Goal: Task Accomplishment & Management: Manage account settings

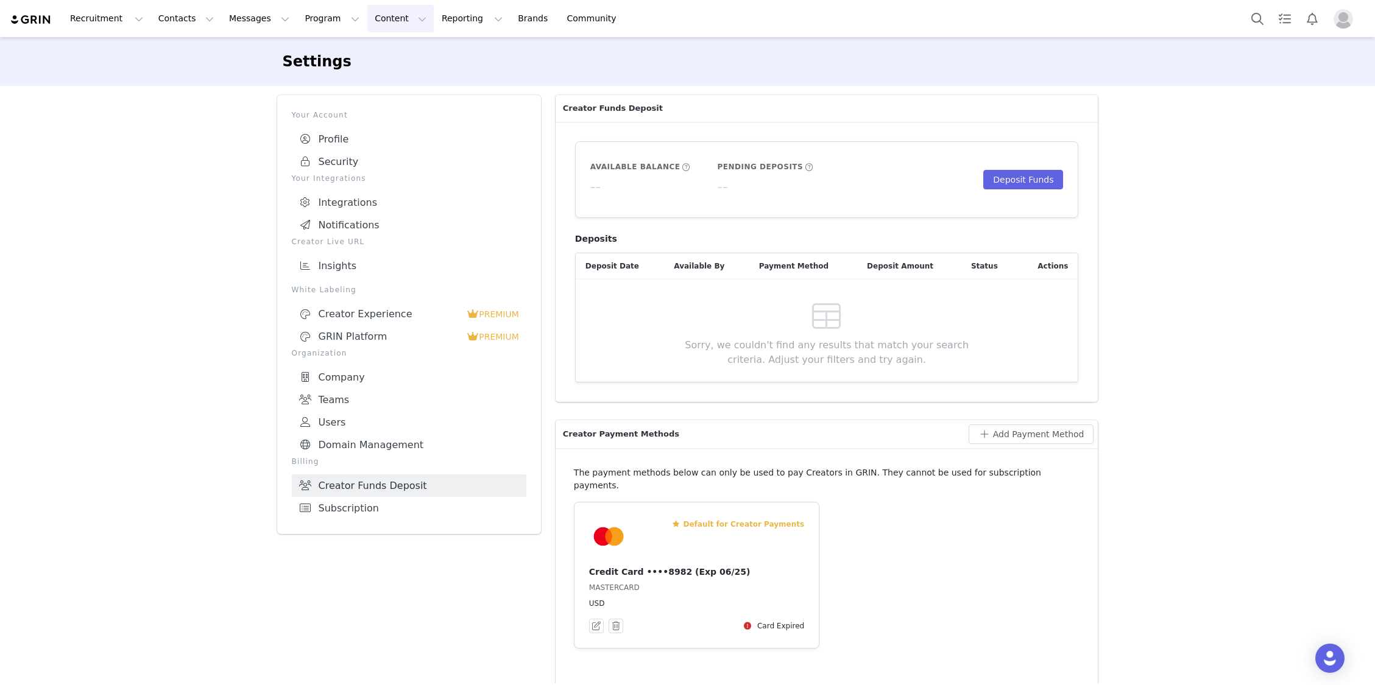
click at [375, 25] on button "Content Content" at bounding box center [400, 18] width 66 height 27
click at [311, 23] on button "Program Program" at bounding box center [331, 18] width 69 height 27
click at [310, 77] on p "Campaigns" at bounding box center [312, 76] width 48 height 13
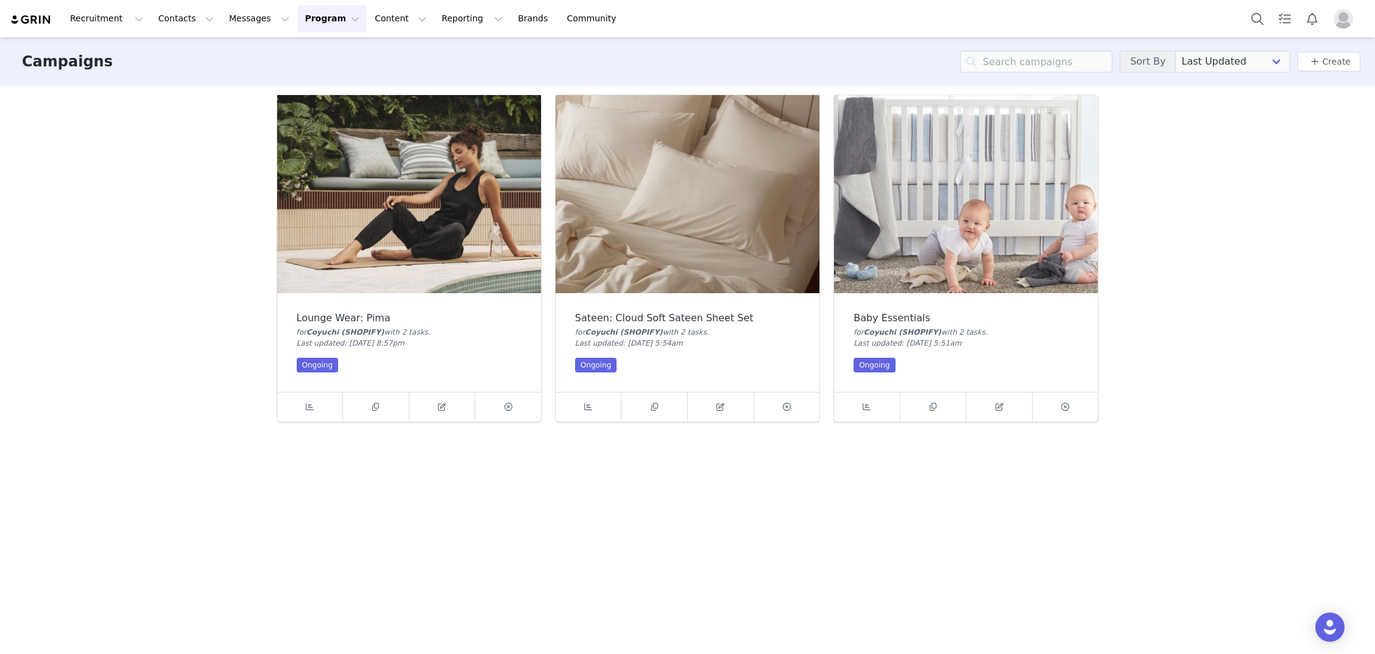
click at [376, 224] on img at bounding box center [409, 194] width 264 height 198
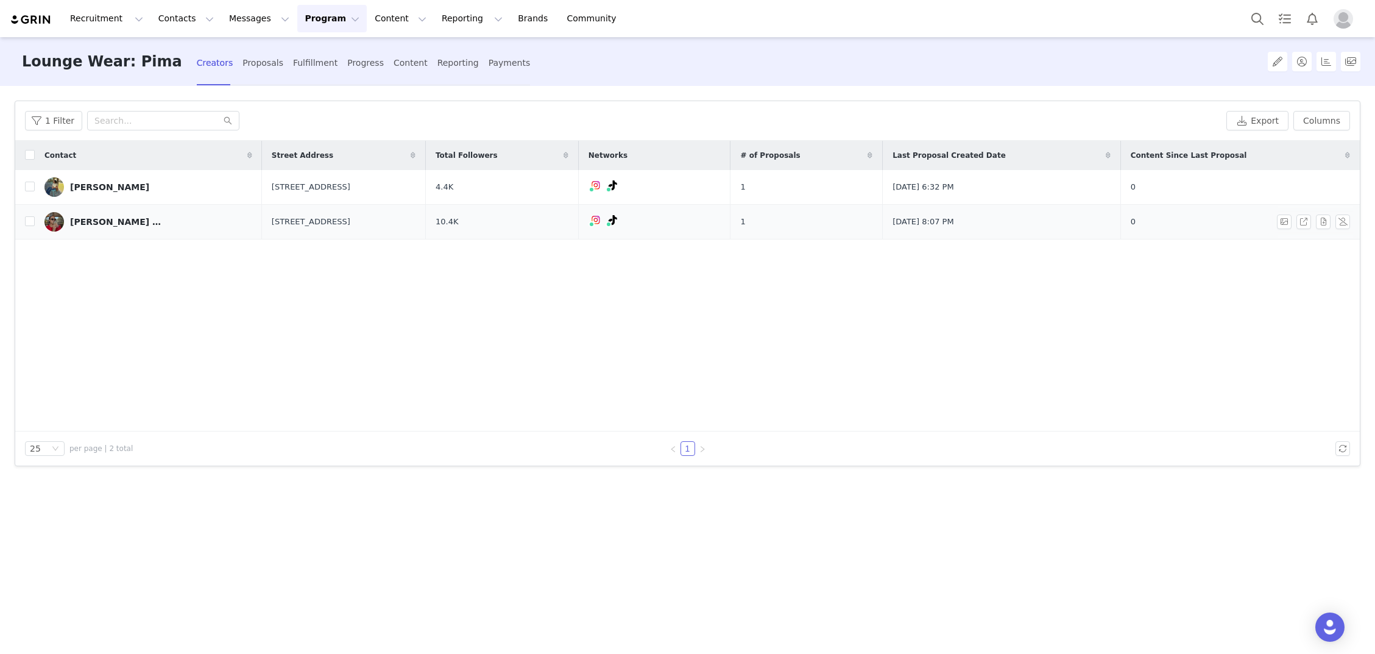
click at [185, 224] on link "[PERSON_NAME] 📖☁️🕊️" at bounding box center [148, 221] width 208 height 19
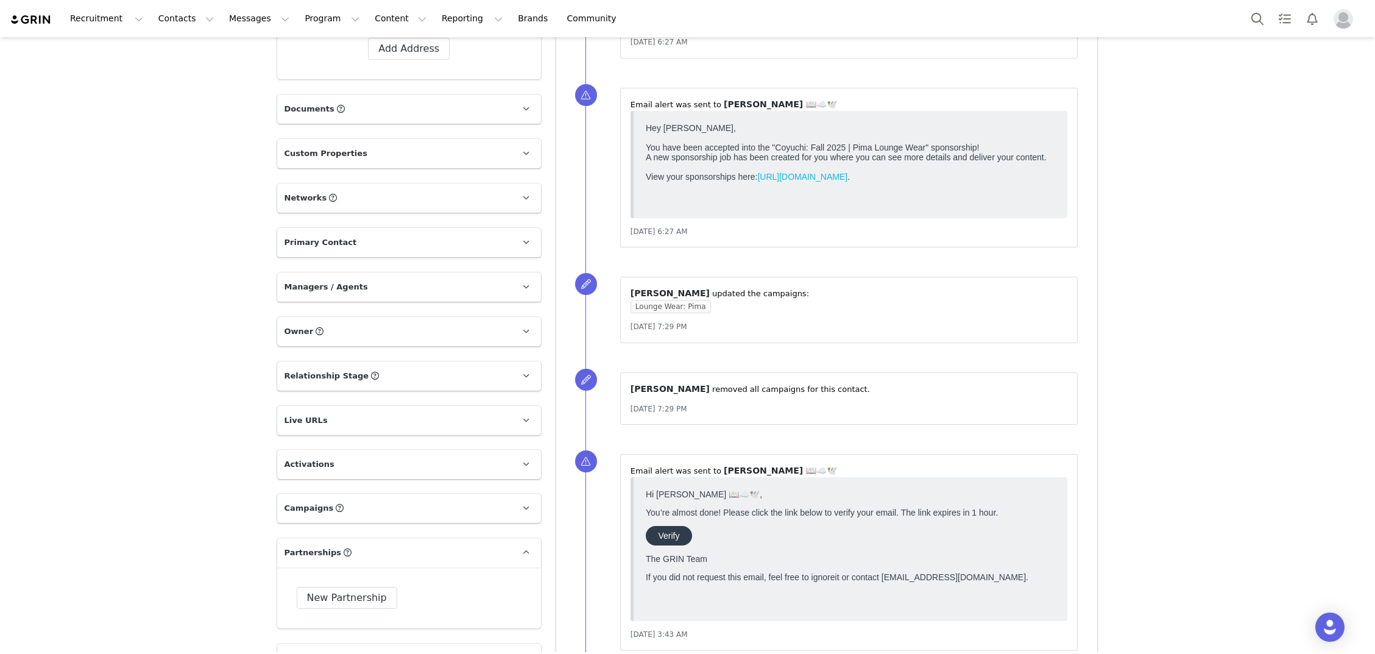
scroll to position [897, 0]
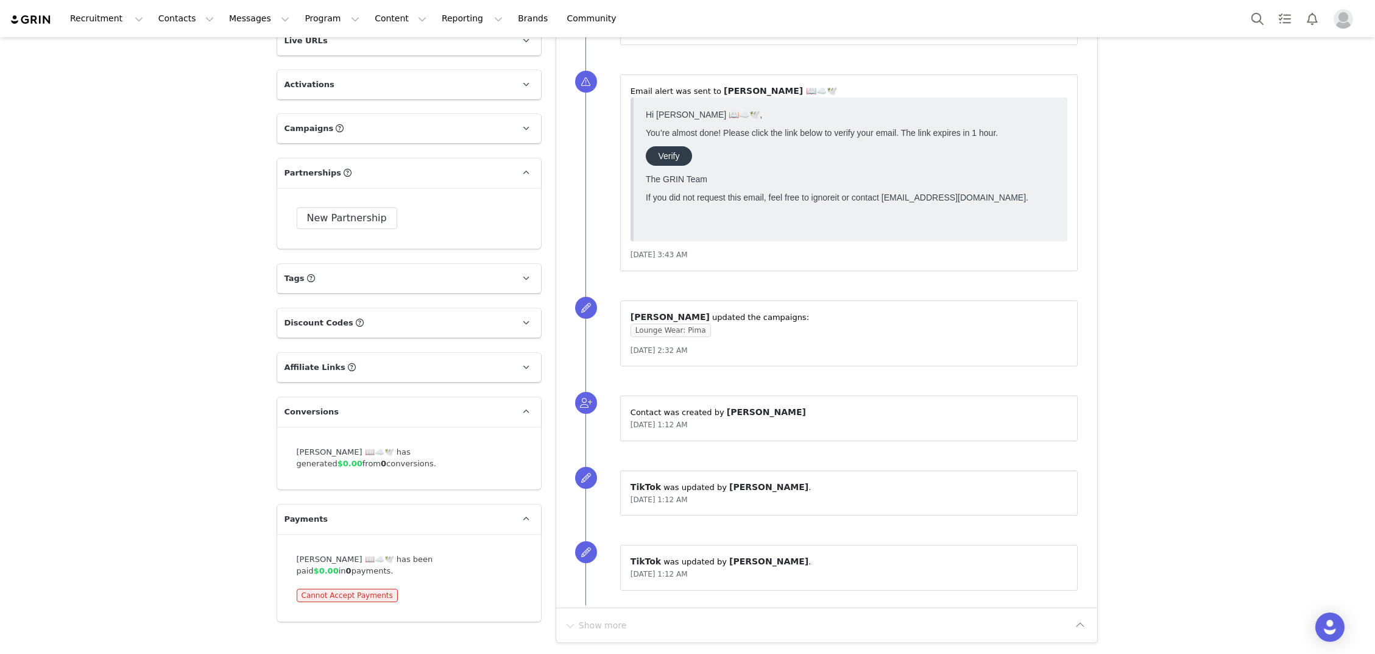
click at [361, 553] on div "[PERSON_NAME] 📖☁️🕊️ has been paid $0.00 in 0 payments." at bounding box center [409, 565] width 225 height 24
click at [309, 513] on span "Payments" at bounding box center [306, 519] width 44 height 12
click at [527, 512] on span at bounding box center [526, 519] width 15 height 15
click at [337, 588] on span "Cannot Accept Payments" at bounding box center [347, 594] width 101 height 13
click at [423, 588] on div "Cannot Accept Payments" at bounding box center [409, 594] width 225 height 13
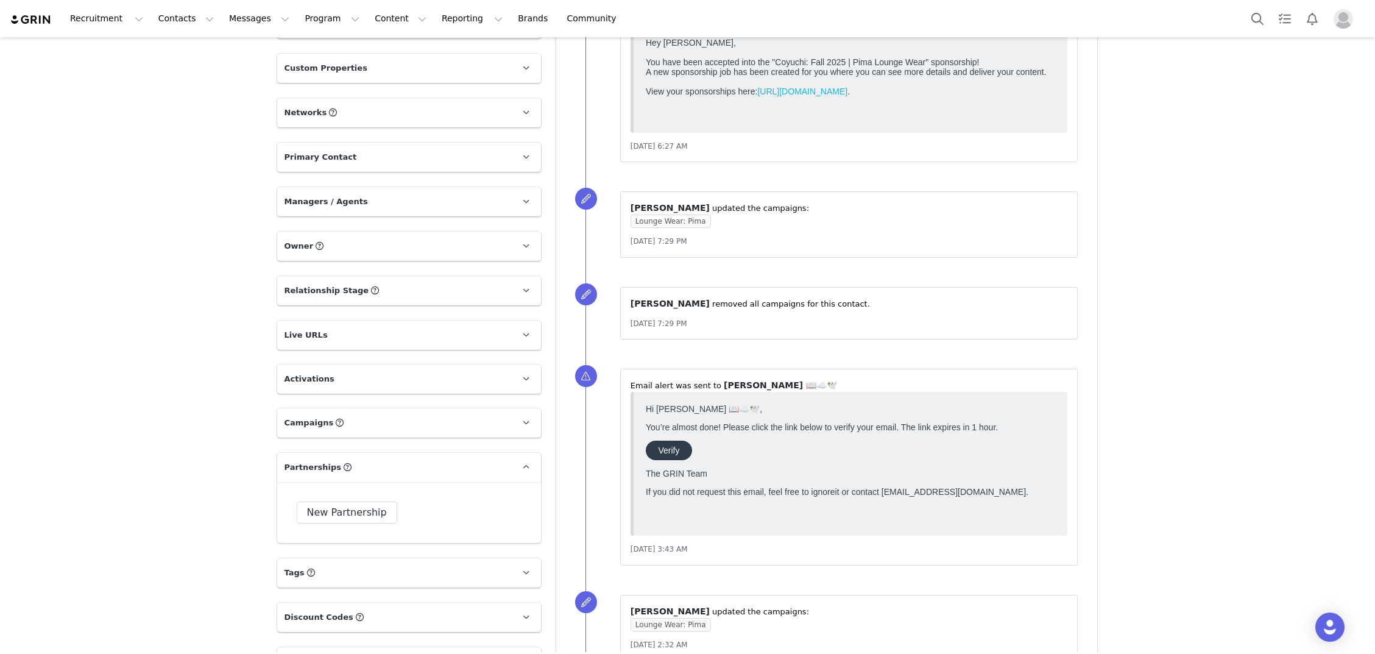
scroll to position [0, 0]
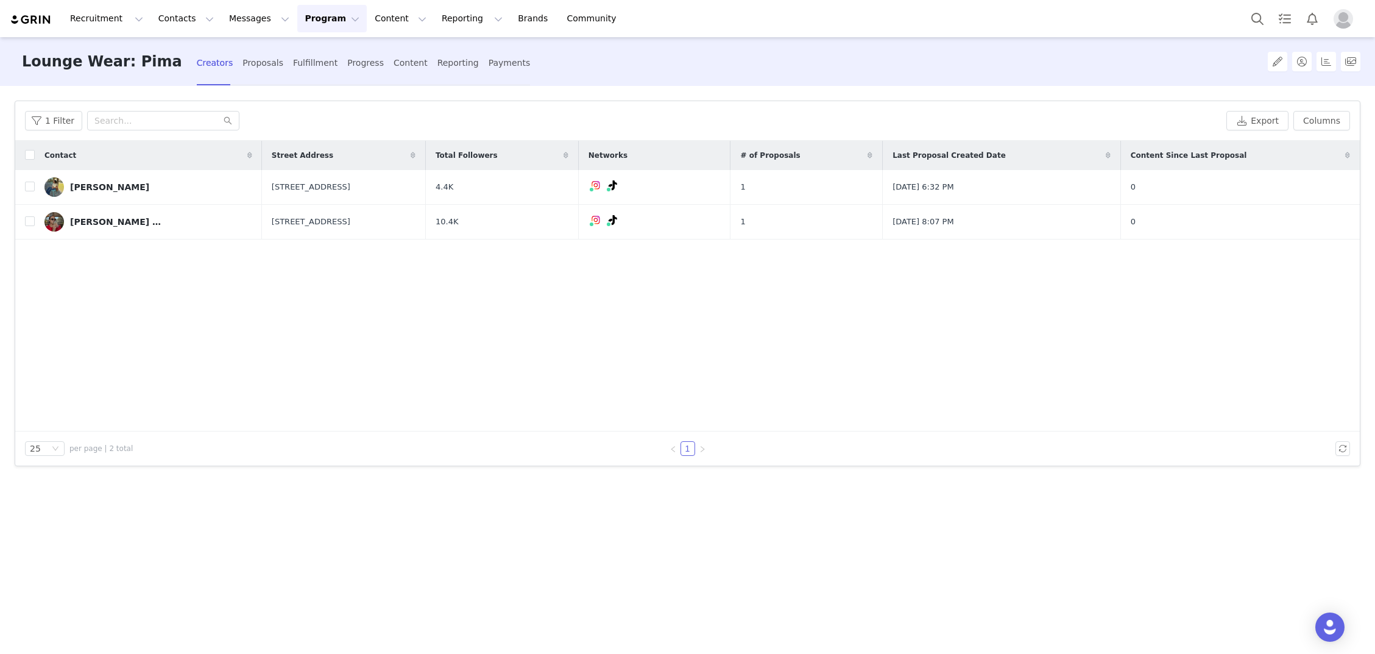
click at [321, 24] on button "Program Program" at bounding box center [331, 18] width 69 height 27
click at [307, 81] on p "Campaigns" at bounding box center [312, 76] width 48 height 13
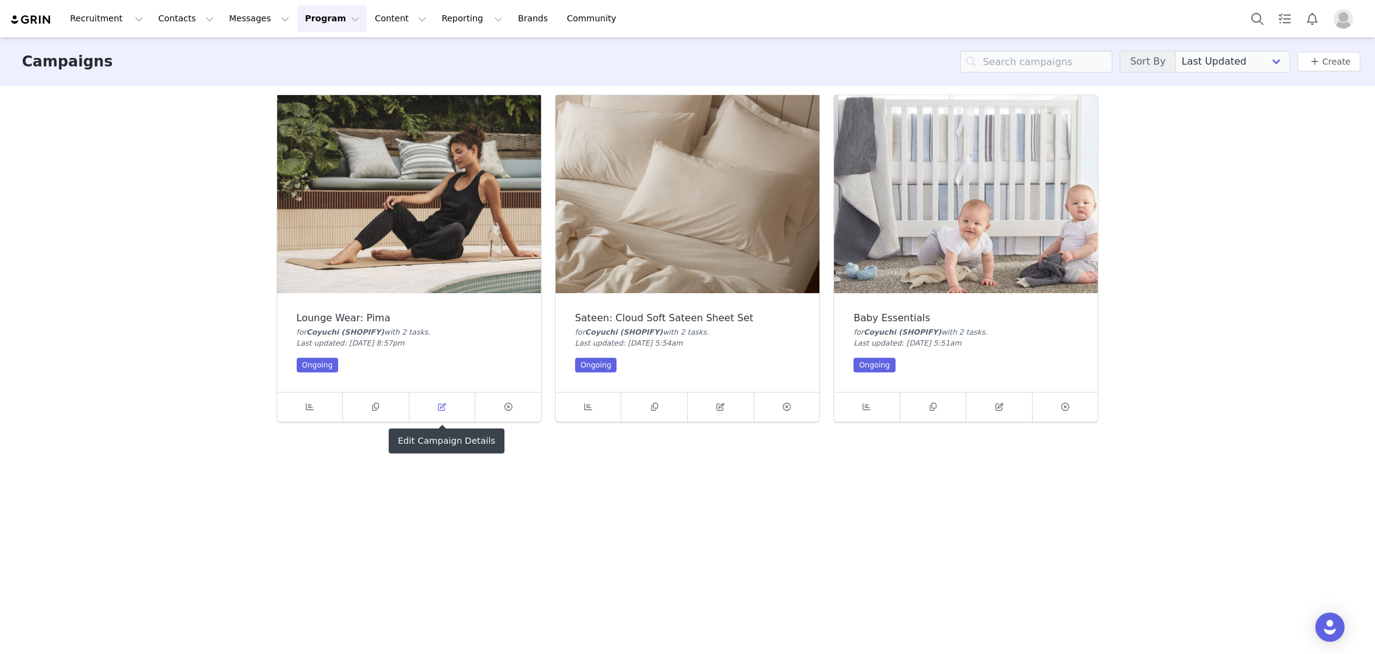
click at [450, 412] on link at bounding box center [442, 406] width 66 height 29
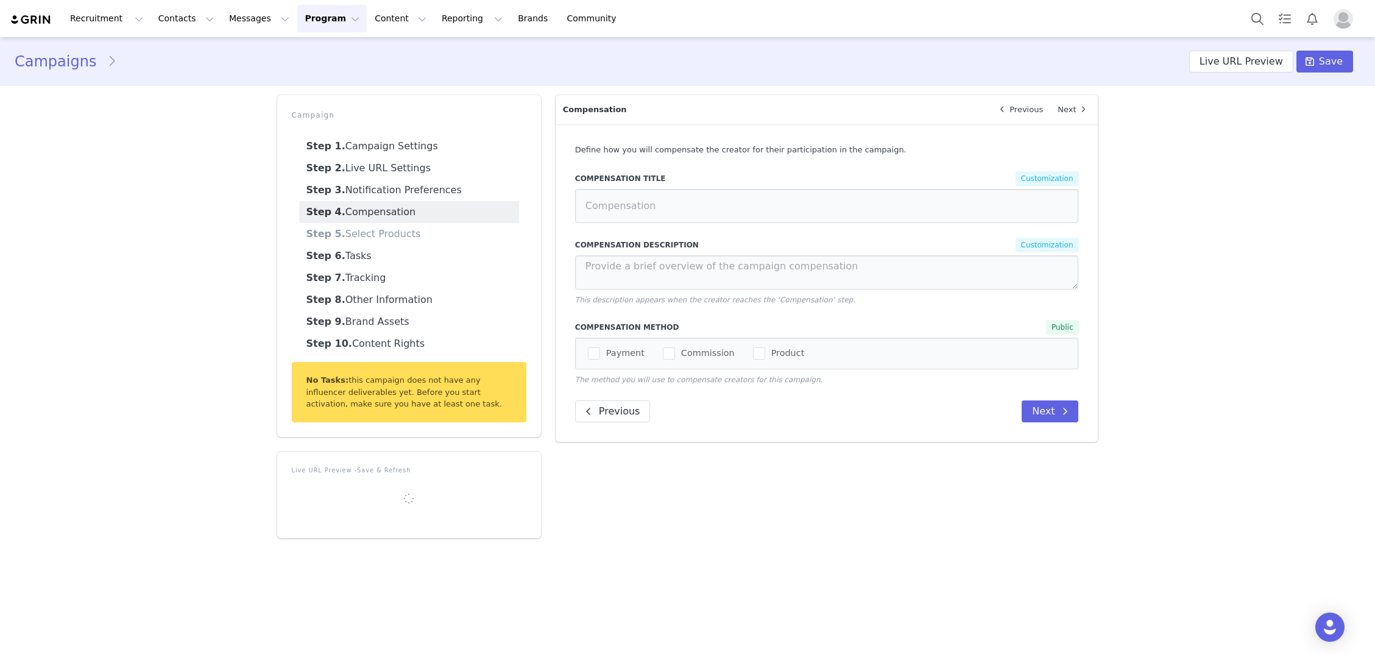
type textarea "Creators will receive (1) Pima Lounge Wear Set in the size and color of their c…"
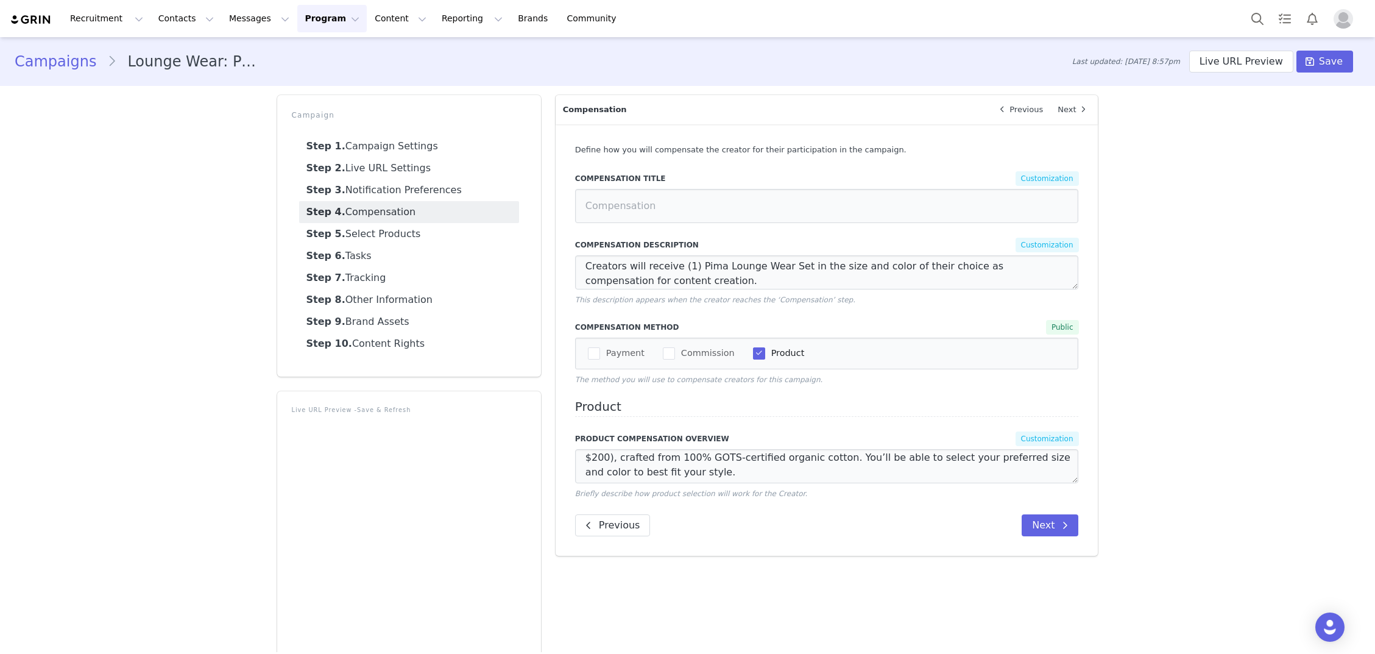
click at [311, 27] on button "Program Program" at bounding box center [331, 18] width 69 height 27
click at [312, 71] on p "Campaigns" at bounding box center [312, 76] width 48 height 13
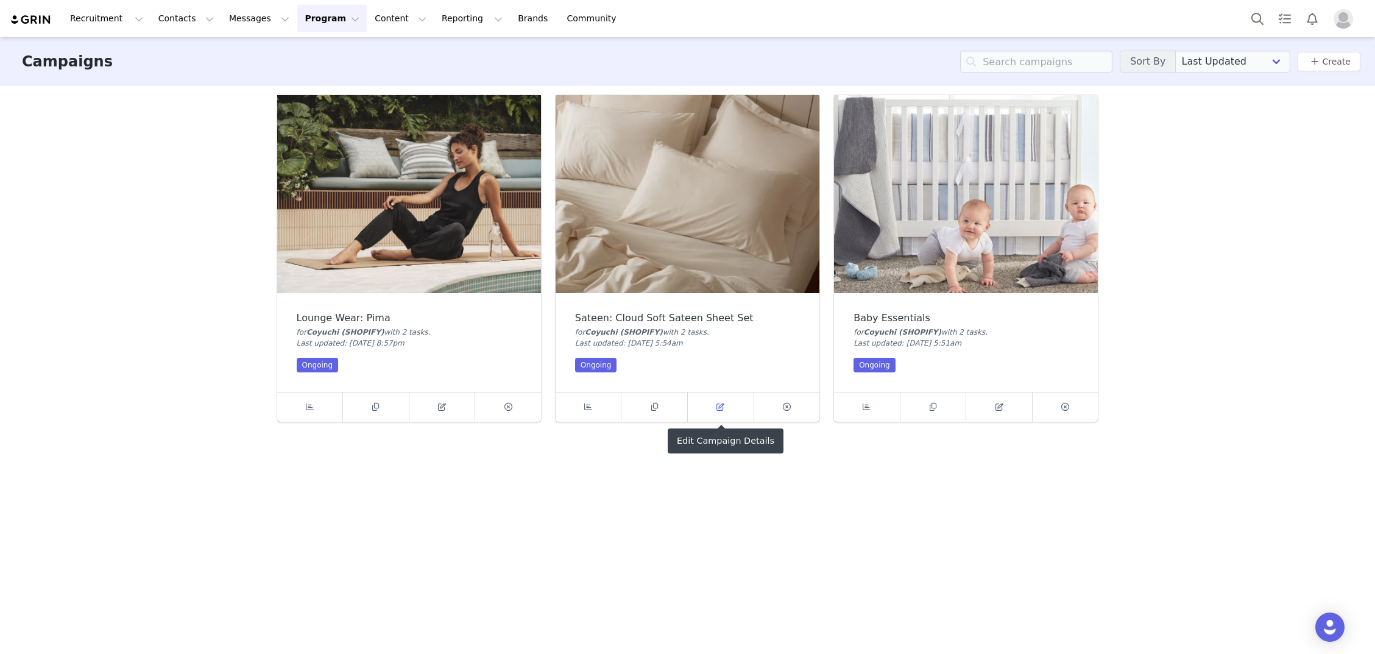
click at [728, 408] on link at bounding box center [721, 406] width 66 height 29
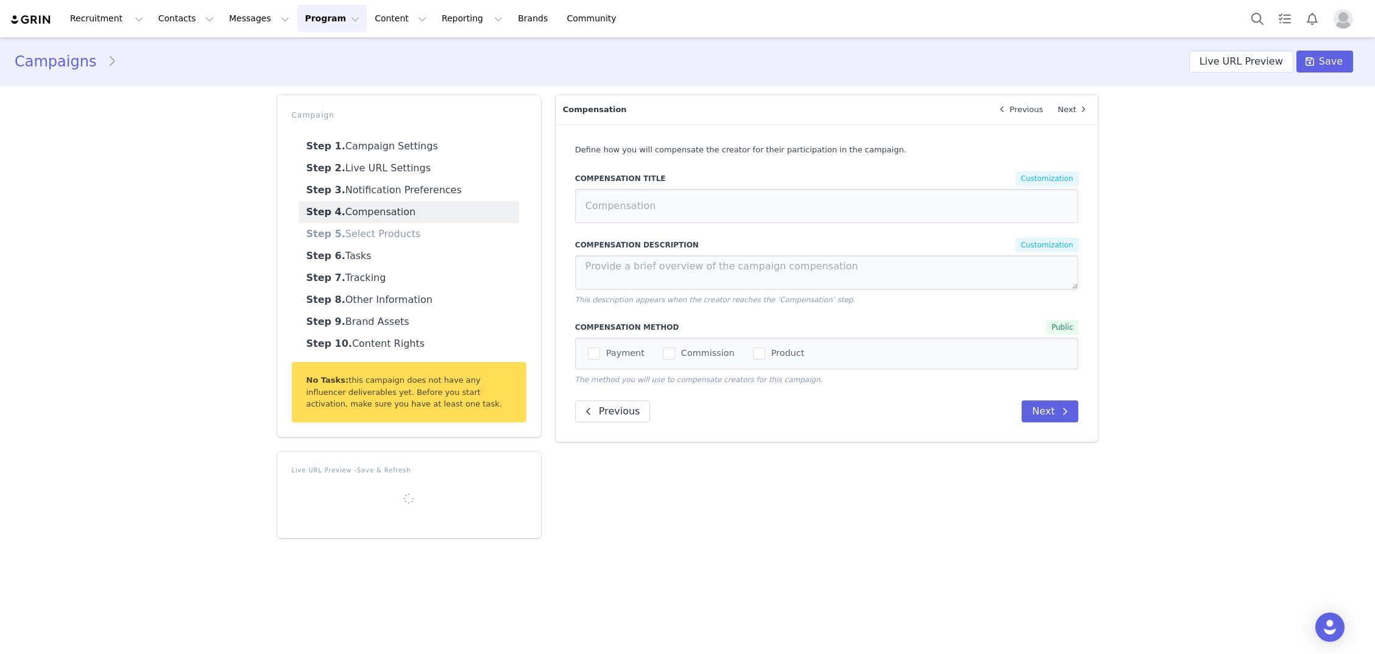
type input "Compensation"
type textarea "Creators will receive a full Cloud Soft Organic Sateen Sheet Set in the size an…"
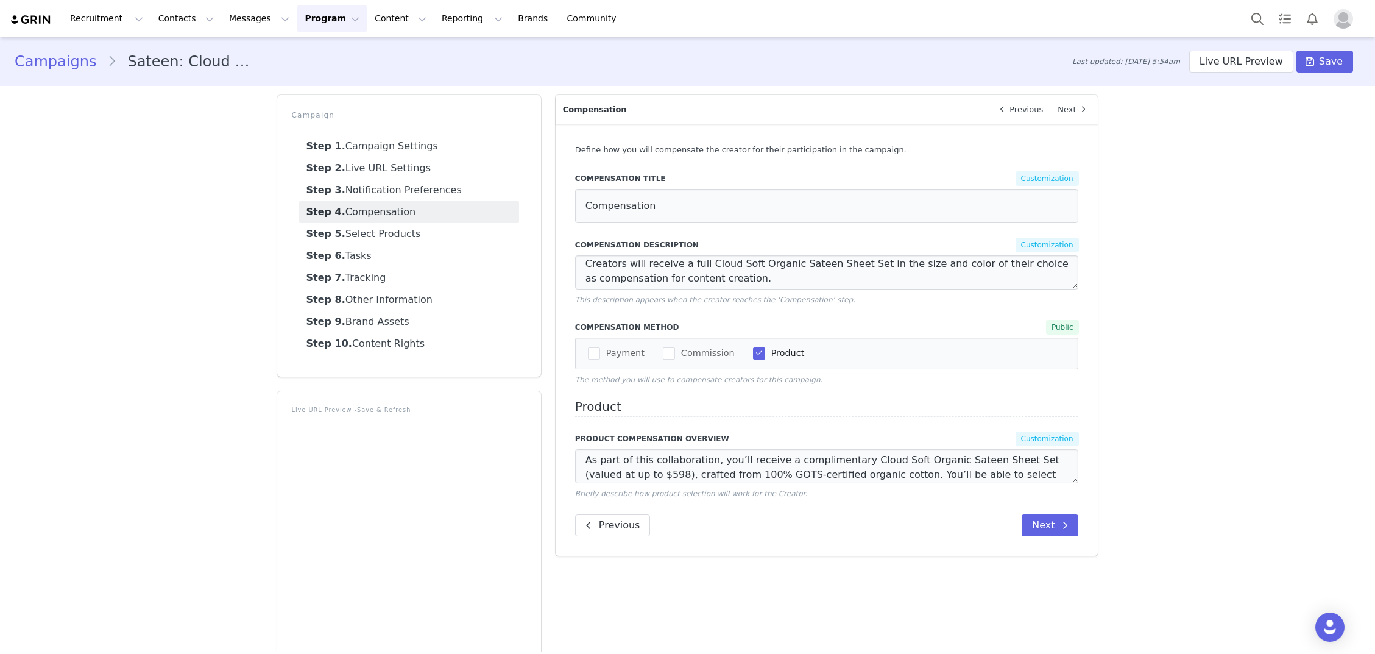
click at [317, 17] on button "Program Program" at bounding box center [331, 18] width 69 height 27
click at [312, 80] on p "Campaigns" at bounding box center [312, 76] width 48 height 13
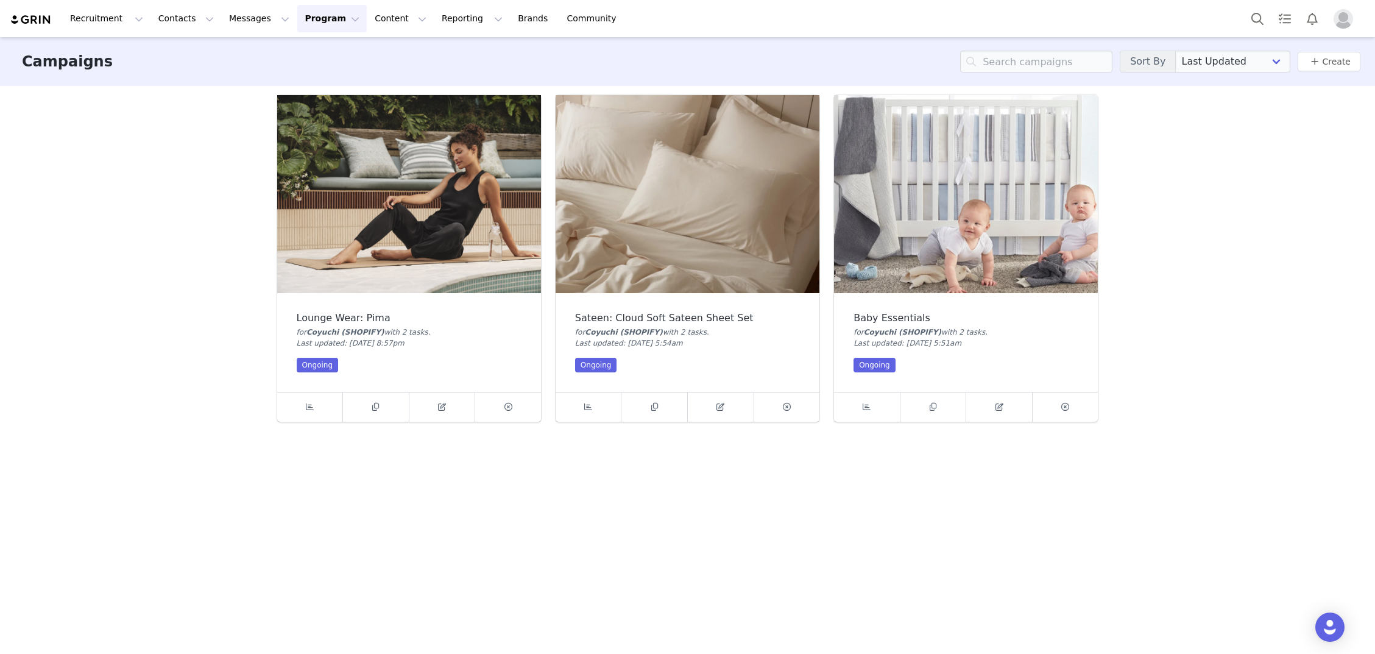
click at [321, 25] on button "Program Program" at bounding box center [331, 18] width 69 height 27
click at [315, 100] on p "Partnerships" at bounding box center [314, 99] width 53 height 13
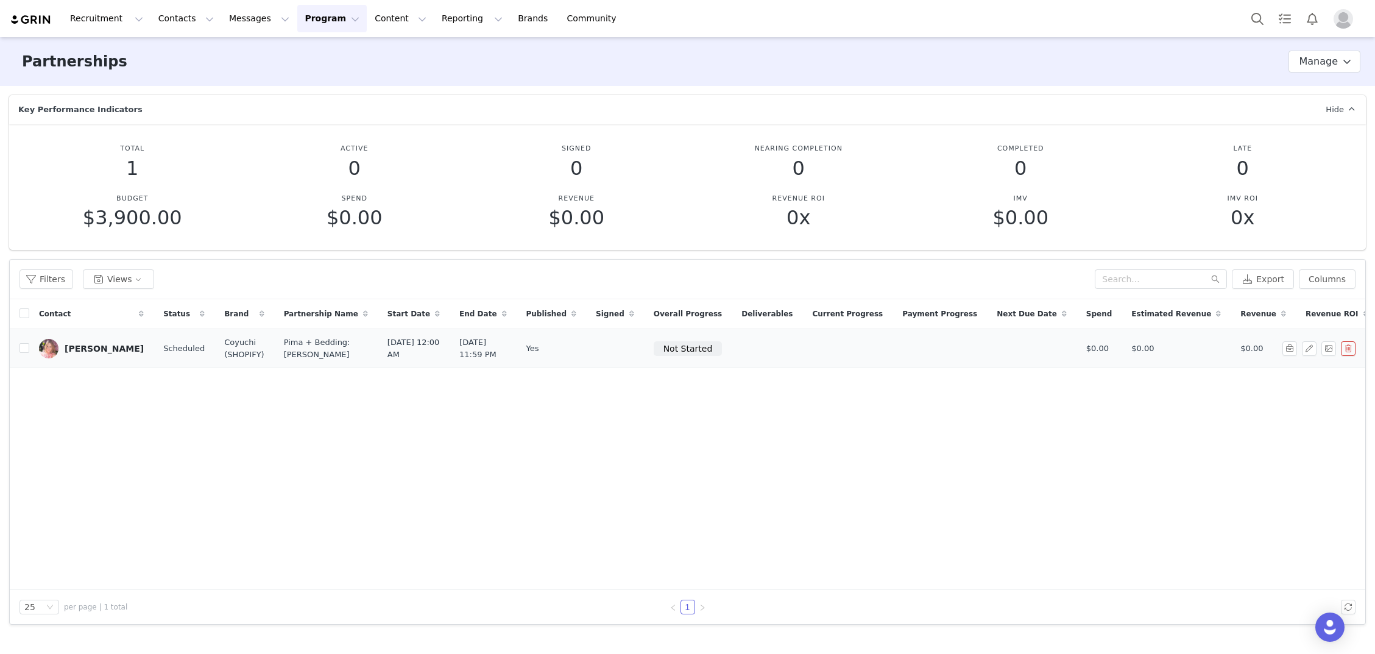
click at [586, 363] on td at bounding box center [615, 348] width 58 height 39
click at [114, 353] on div "[PERSON_NAME]" at bounding box center [104, 349] width 79 height 10
